Goal: Information Seeking & Learning: Learn about a topic

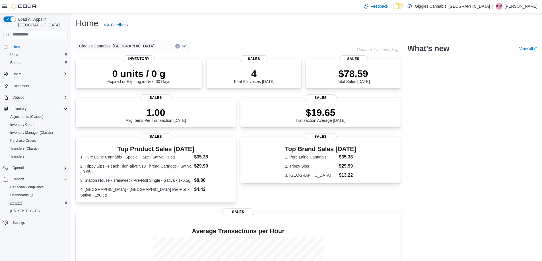
click at [18, 201] on span "Reports" at bounding box center [16, 203] width 12 height 5
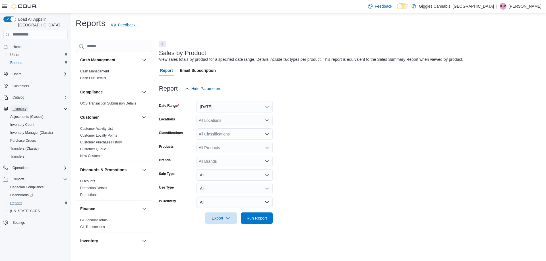
click at [23, 107] on span "Inventory" at bounding box center [20, 109] width 14 height 5
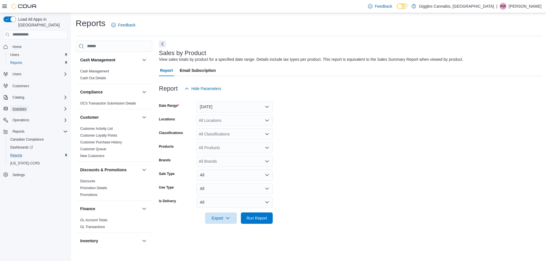
click at [23, 107] on span "Inventory" at bounding box center [20, 109] width 14 height 5
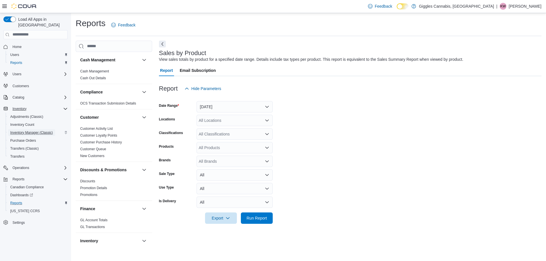
click at [39, 131] on span "Inventory Manager (Classic)" at bounding box center [31, 133] width 43 height 5
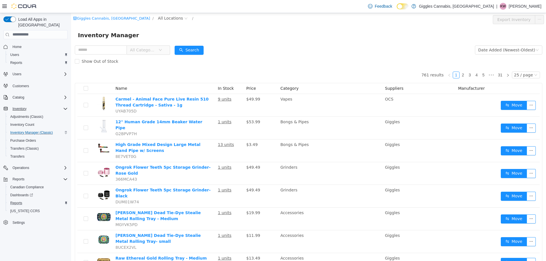
click at [44, 163] on div "Operations" at bounding box center [35, 168] width 64 height 10
click at [46, 165] on div "Operations" at bounding box center [38, 168] width 57 height 7
click at [13, 209] on span "Reports" at bounding box center [16, 211] width 12 height 5
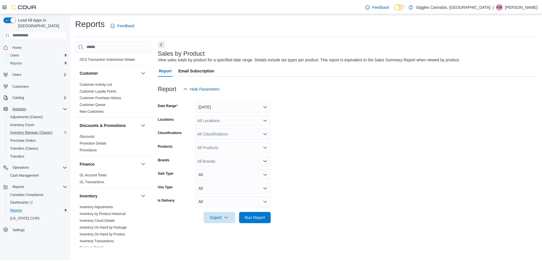
scroll to position [57, 0]
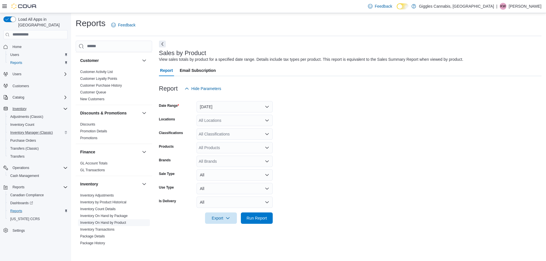
click at [116, 222] on link "Inventory On Hand by Product" at bounding box center [103, 223] width 46 height 4
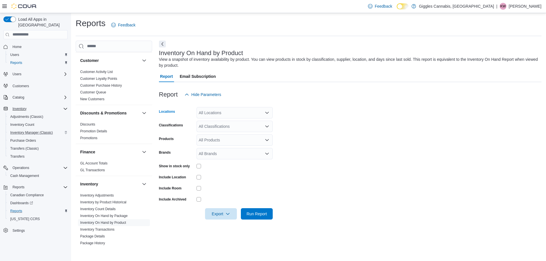
click at [252, 109] on div "All Locations" at bounding box center [235, 112] width 76 height 11
click at [241, 135] on button "[STREET_ADDRESS]" at bounding box center [235, 139] width 76 height 8
click at [353, 143] on form "Locations [STREET_ADDRESS] Selected. [STREET_ADDRESS]. Press Backspace to delet…" at bounding box center [350, 159] width 383 height 119
click at [255, 127] on div "All Classifications" at bounding box center [235, 126] width 76 height 11
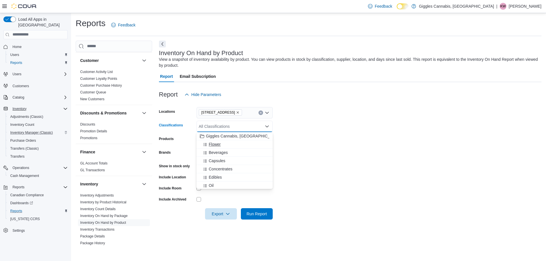
click at [216, 145] on span "Flower" at bounding box center [215, 145] width 12 height 6
click at [216, 145] on span "Beverages" at bounding box center [218, 145] width 19 height 6
click at [216, 145] on span "Capsules" at bounding box center [217, 145] width 17 height 6
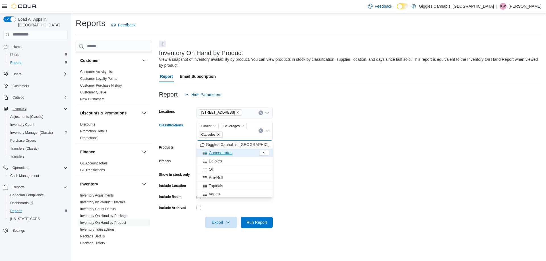
click at [220, 152] on span "Concentrates" at bounding box center [221, 153] width 24 height 6
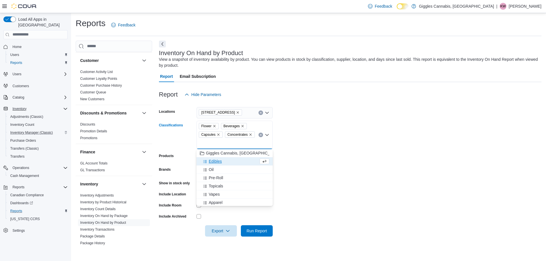
click at [217, 158] on button "Edibles" at bounding box center [235, 162] width 76 height 8
click at [212, 162] on span "Oil" at bounding box center [211, 162] width 5 height 6
click at [214, 162] on span "Pre-Roll" at bounding box center [216, 162] width 15 height 6
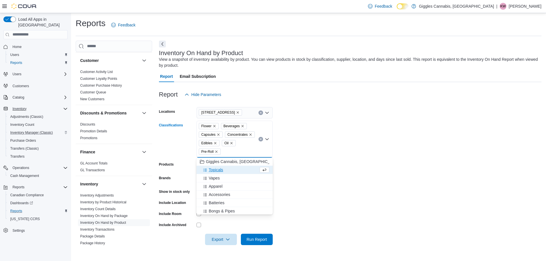
click at [218, 170] on span "Topicals" at bounding box center [216, 170] width 15 height 6
click at [215, 170] on span "Vapes" at bounding box center [214, 170] width 11 height 6
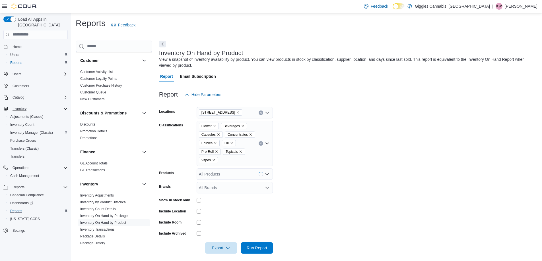
click at [311, 170] on form "Locations [STREET_ADDRESS] Classifications Flower Beverages Capsules Concentrat…" at bounding box center [348, 177] width 378 height 154
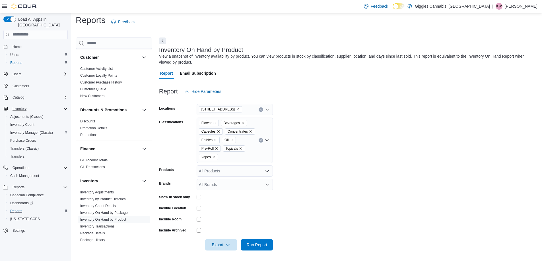
scroll to position [4, 0]
click at [261, 240] on span "Run Report" at bounding box center [256, 243] width 25 height 11
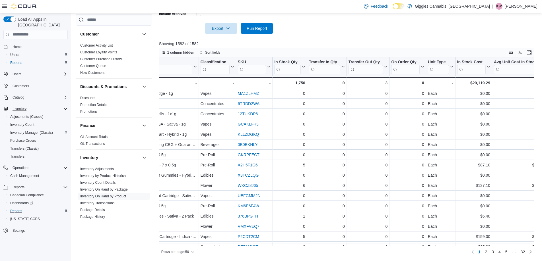
scroll to position [0, 130]
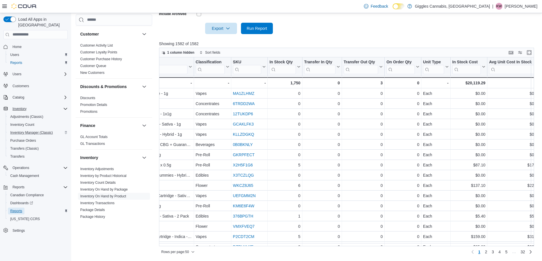
click at [16, 209] on span "Reports" at bounding box center [16, 211] width 12 height 5
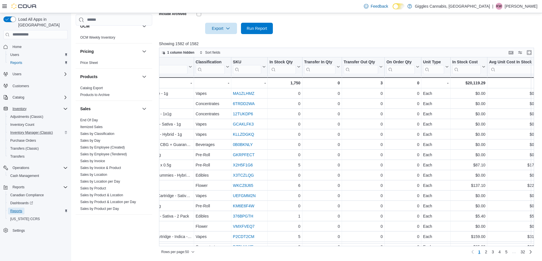
scroll to position [352, 0]
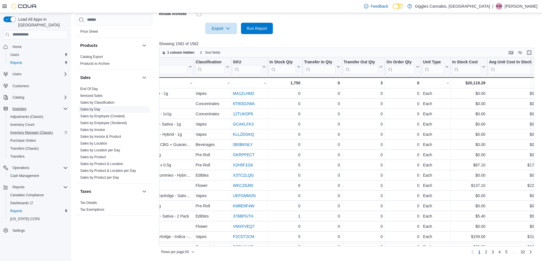
click at [95, 110] on link "Sales by Day" at bounding box center [90, 110] width 20 height 4
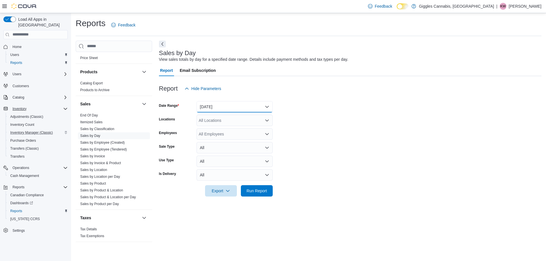
click at [229, 112] on button "[DATE]" at bounding box center [235, 106] width 76 height 11
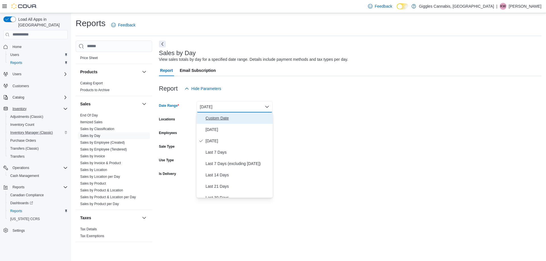
click at [220, 118] on span "Custom Date" at bounding box center [238, 118] width 65 height 7
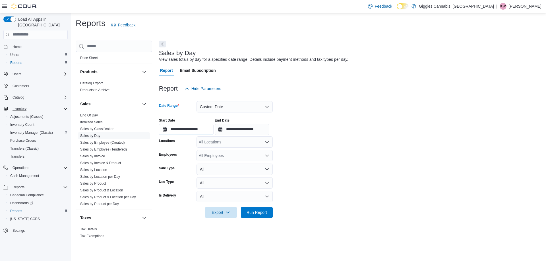
click at [183, 128] on input "**********" at bounding box center [186, 129] width 55 height 11
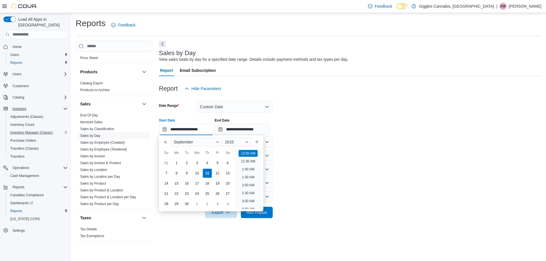
scroll to position [18, 0]
click at [215, 162] on div "5" at bounding box center [218, 163] width 10 height 10
type input "**********"
click at [308, 157] on form "**********" at bounding box center [350, 156] width 383 height 124
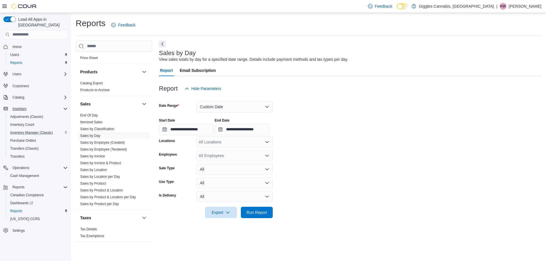
click at [236, 144] on div "All Locations" at bounding box center [235, 142] width 76 height 11
click at [232, 166] on span "[STREET_ADDRESS]" at bounding box center [228, 169] width 39 height 6
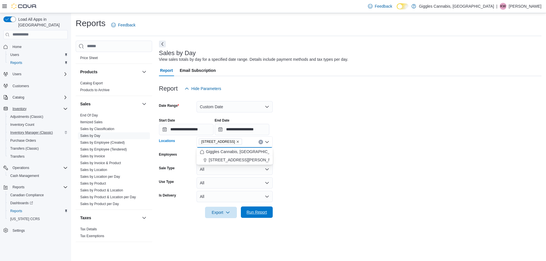
click at [253, 207] on span "Run Report" at bounding box center [256, 212] width 25 height 11
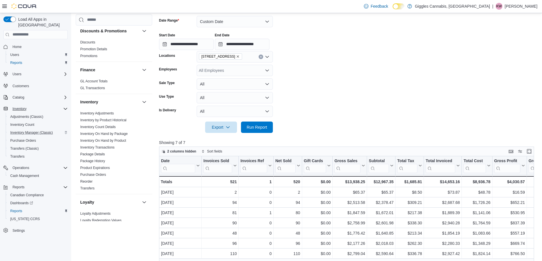
scroll to position [96, 0]
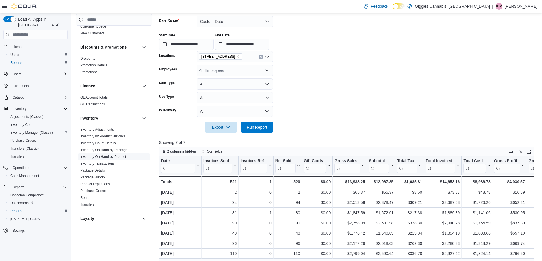
click at [112, 157] on link "Inventory On Hand by Product" at bounding box center [103, 157] width 46 height 4
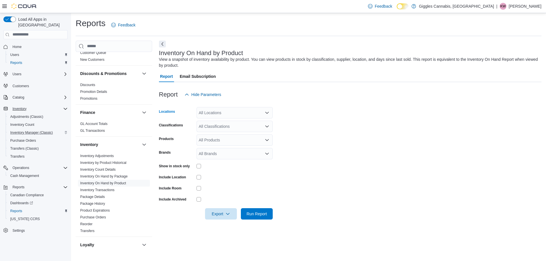
click at [221, 115] on div "All Locations" at bounding box center [235, 112] width 76 height 11
click at [225, 131] on span "[STREET_ADDRESS][PERSON_NAME]" at bounding box center [245, 131] width 72 height 6
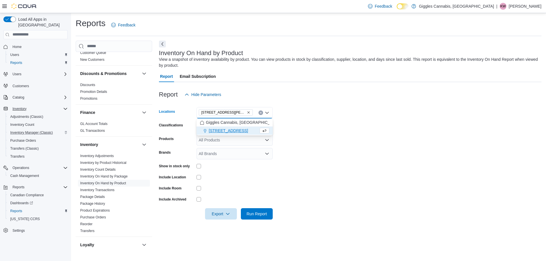
click at [227, 140] on div "All Products" at bounding box center [235, 140] width 76 height 11
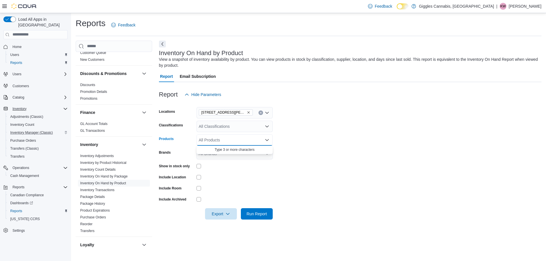
click at [227, 140] on div "All Products Combo box. Selected. Combo box input. All Products. Type some text…" at bounding box center [235, 140] width 76 height 11
click at [226, 131] on div "All Classifications" at bounding box center [235, 126] width 76 height 11
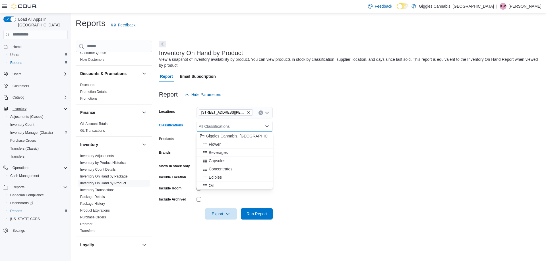
click at [220, 144] on span "Flower" at bounding box center [215, 145] width 12 height 6
click at [220, 144] on span "Beverages" at bounding box center [218, 145] width 19 height 6
click at [220, 144] on span "Capsules" at bounding box center [217, 145] width 17 height 6
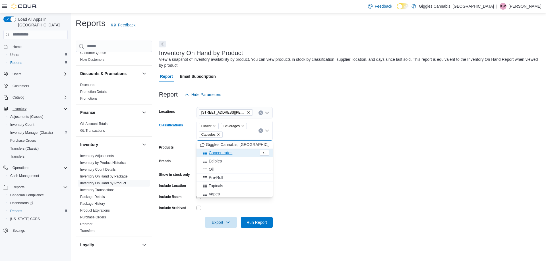
click at [221, 152] on span "Concentrates" at bounding box center [221, 153] width 24 height 6
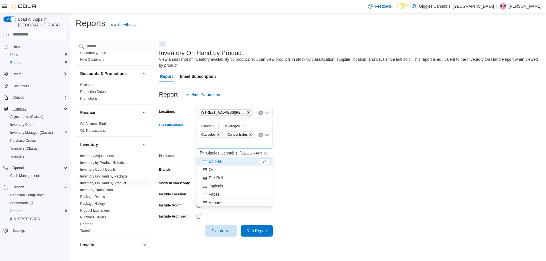
click at [215, 161] on span "Edibles" at bounding box center [215, 162] width 13 height 6
click at [211, 161] on span "Oil" at bounding box center [211, 162] width 5 height 6
click at [213, 161] on span "Pre-Roll" at bounding box center [216, 162] width 15 height 6
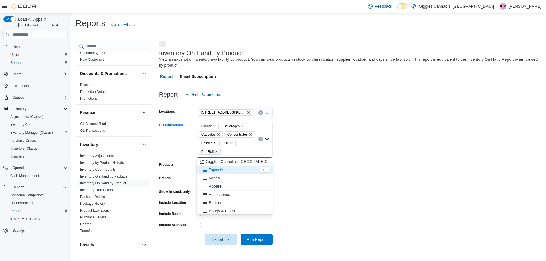
click at [215, 168] on span "Topicals" at bounding box center [216, 170] width 15 height 6
click at [215, 170] on span "Vapes" at bounding box center [214, 170] width 11 height 6
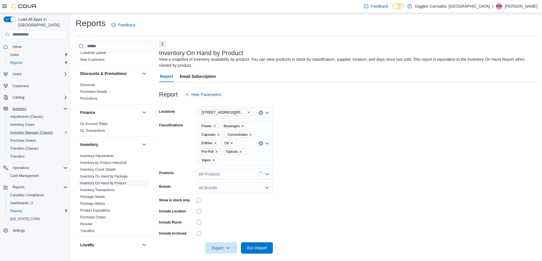
click at [327, 197] on form "Locations [STREET_ADDRESS][PERSON_NAME] Classifications Flower Beverages Capsul…" at bounding box center [348, 177] width 378 height 154
click at [259, 246] on span "Run Report" at bounding box center [257, 248] width 20 height 6
click at [247, 112] on icon "Remove 163 Main St W. Hamilton from selection in this group" at bounding box center [248, 112] width 3 height 3
click at [239, 140] on span "[STREET_ADDRESS]" at bounding box center [228, 139] width 39 height 6
click at [258, 244] on span "Run Report" at bounding box center [256, 247] width 25 height 11
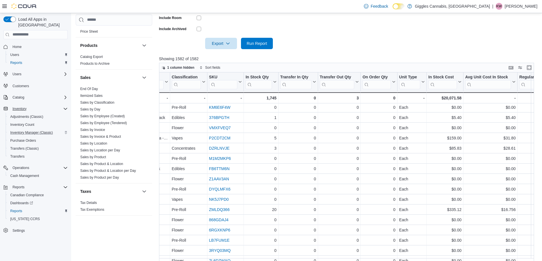
scroll to position [220, 0]
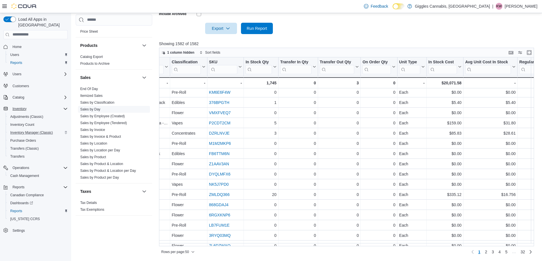
click at [95, 110] on link "Sales by Day" at bounding box center [90, 110] width 20 height 4
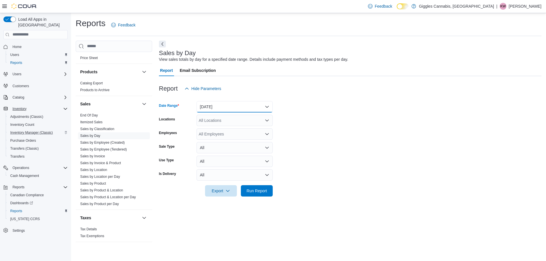
click at [227, 104] on button "[DATE]" at bounding box center [235, 106] width 76 height 11
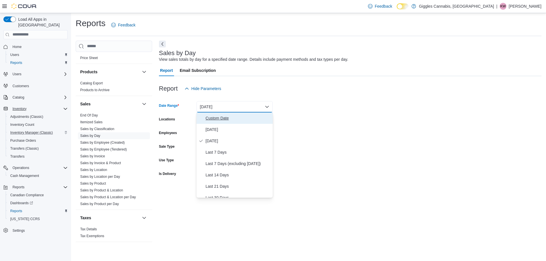
click at [221, 117] on span "Custom Date" at bounding box center [238, 118] width 65 height 7
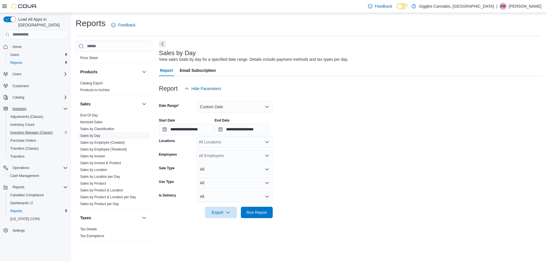
click at [211, 123] on div "**********" at bounding box center [186, 126] width 55 height 17
click at [208, 127] on input "**********" at bounding box center [186, 129] width 55 height 11
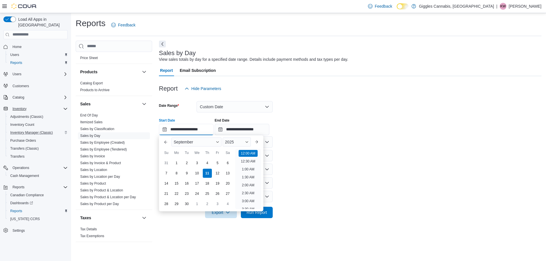
scroll to position [18, 0]
click at [210, 160] on div "4" at bounding box center [207, 163] width 10 height 10
type input "**********"
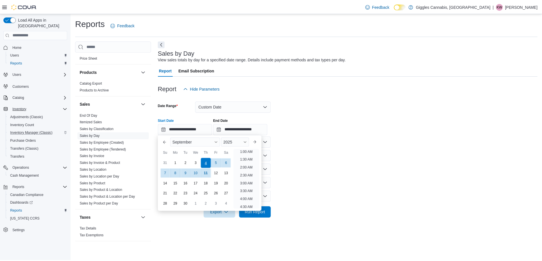
scroll to position [1, 0]
click at [393, 142] on form "**********" at bounding box center [350, 156] width 383 height 124
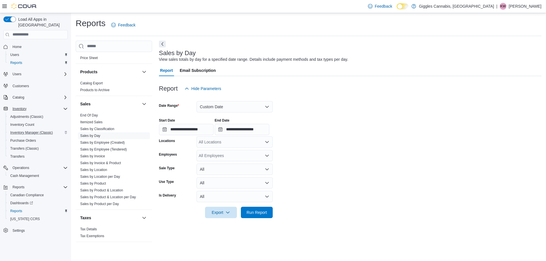
click at [232, 143] on div "All Locations" at bounding box center [235, 142] width 76 height 11
click at [236, 158] on span "[STREET_ADDRESS][PERSON_NAME]" at bounding box center [245, 160] width 72 height 6
click at [323, 165] on form "**********" at bounding box center [350, 156] width 383 height 124
click at [255, 212] on span "Run Report" at bounding box center [257, 213] width 20 height 6
